Goal: Information Seeking & Learning: Check status

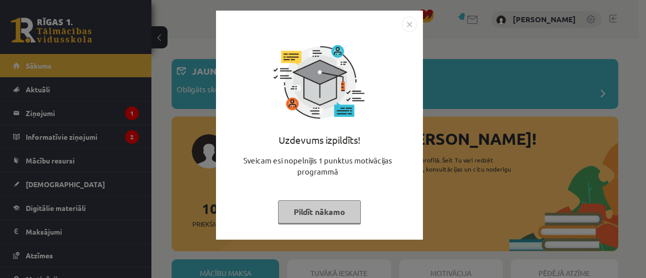
click at [332, 215] on button "Pildīt nākamo" at bounding box center [319, 211] width 83 height 23
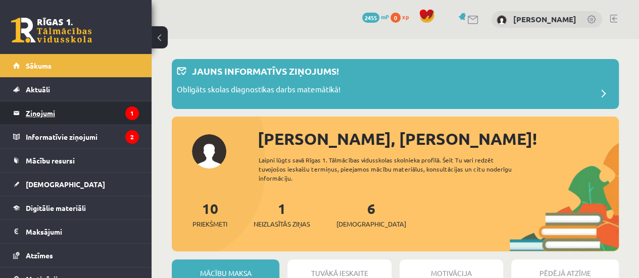
click at [74, 117] on legend "Ziņojumi 1" at bounding box center [82, 112] width 113 height 23
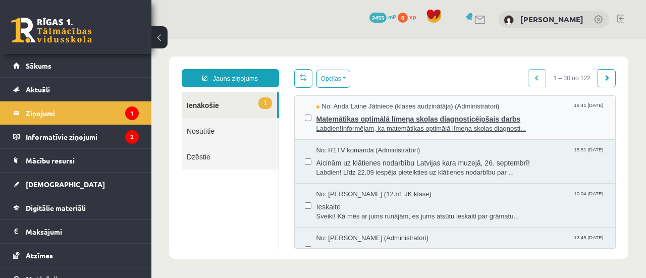
click at [408, 118] on span "Matemātikas optimālā līmeņa skolas diagnosticējošais darbs" at bounding box center [461, 118] width 289 height 13
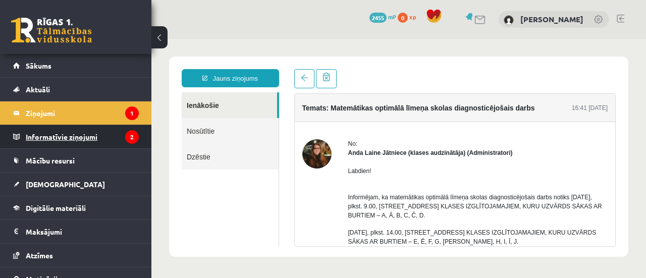
click at [98, 132] on legend "Informatīvie ziņojumi 2" at bounding box center [82, 136] width 113 height 23
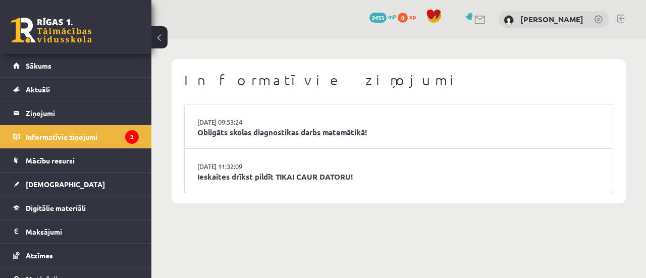
click at [262, 136] on link "Obligāts skolas diagnostikas darbs matemātikā!" at bounding box center [398, 133] width 403 height 12
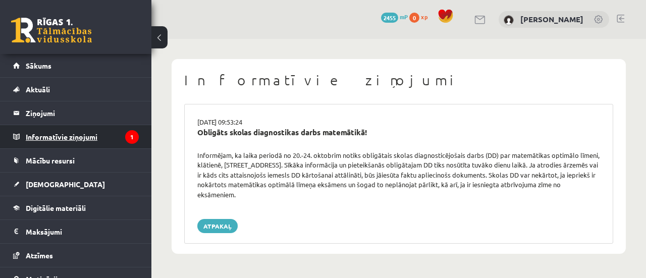
click at [105, 140] on legend "Informatīvie ziņojumi 1" at bounding box center [82, 136] width 113 height 23
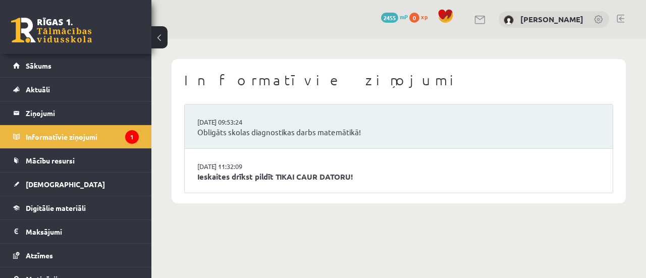
click at [261, 183] on li "15.09.2025 11:32:09 Ieskaites drīkst pildīt TIKAI CAUR DATORU!" at bounding box center [399, 171] width 428 height 44
click at [260, 177] on link "Ieskaites drīkst pildīt TIKAI CAUR DATORU!" at bounding box center [398, 177] width 403 height 12
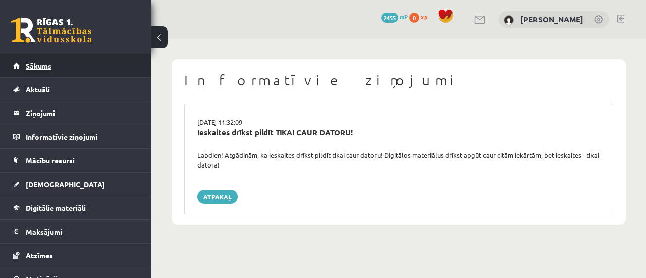
click at [87, 65] on link "Sākums" at bounding box center [76, 65] width 126 height 23
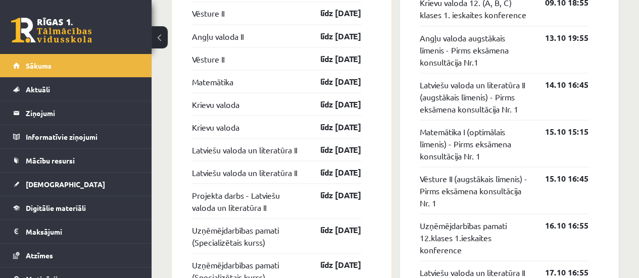
scroll to position [938, 0]
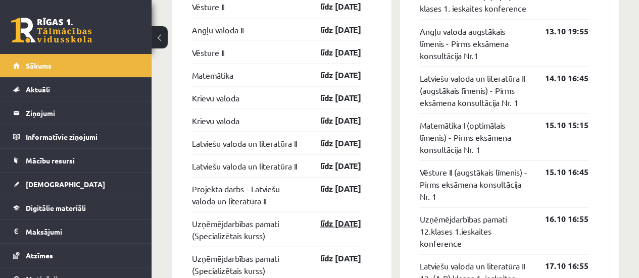
drag, startPoint x: 305, startPoint y: 225, endPoint x: 306, endPoint y: 250, distance: 24.8
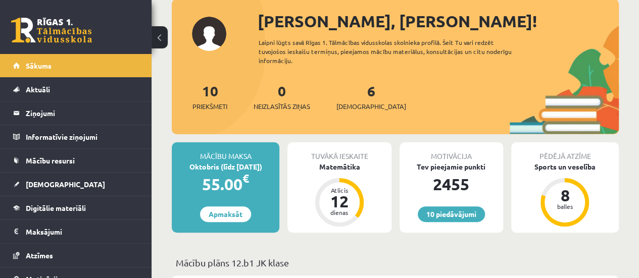
scroll to position [0, 0]
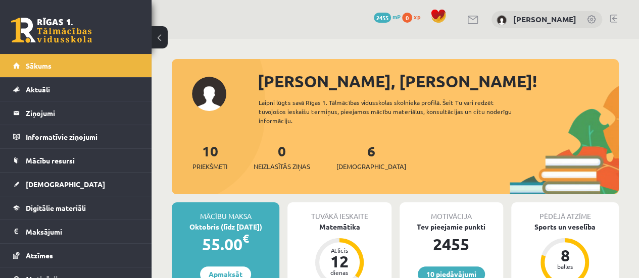
click at [615, 16] on link at bounding box center [613, 19] width 8 height 8
